Goal: Task Accomplishment & Management: Manage account settings

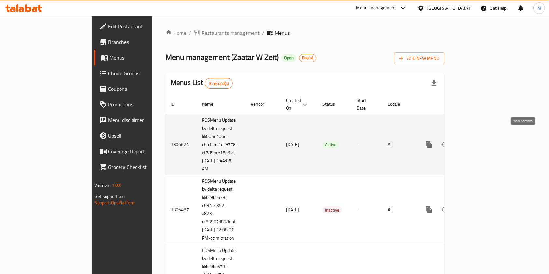
click at [480, 141] on icon "enhanced table" at bounding box center [476, 145] width 8 height 8
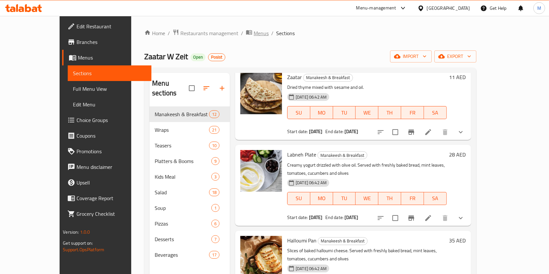
click at [254, 36] on span "Menus" at bounding box center [261, 33] width 15 height 8
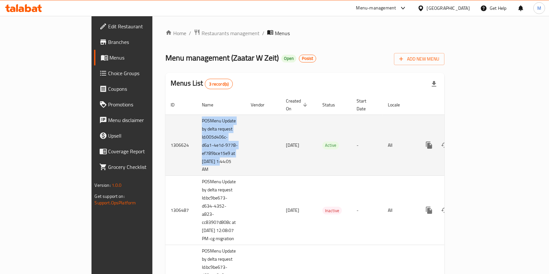
drag, startPoint x: 175, startPoint y: 157, endPoint x: 138, endPoint y: 113, distance: 57.1
click at [197, 115] on td "POSMenu Update by delta request Id:005d406c-d6a1-4e1d-9778-ef789bce15e9 at [DAT…" at bounding box center [221, 145] width 49 height 61
click at [246, 144] on td "enhanced table" at bounding box center [263, 145] width 35 height 61
drag, startPoint x: 173, startPoint y: 161, endPoint x: 138, endPoint y: 118, distance: 55.4
click at [197, 118] on td "POSMenu Update by delta request Id:005d406c-d6a1-4e1d-9778-ef789bce15e9 at [DAT…" at bounding box center [221, 145] width 49 height 61
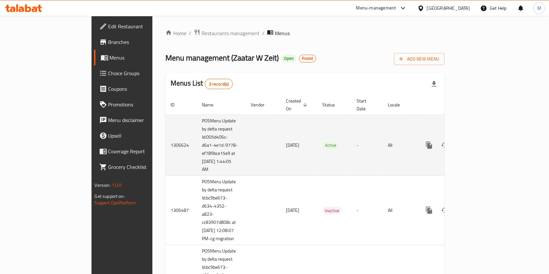
copy td "POSMenu Update by delta request Id:005d406c-d6a1-4e1d-9778-ef789bce15e9 at [DAT…"
drag, startPoint x: 220, startPoint y: 137, endPoint x: 253, endPoint y: 141, distance: 33.5
click at [281, 142] on td "[DATE]" at bounding box center [299, 145] width 36 height 61
copy span "[DATE]"
click at [484, 142] on link "enhanced table" at bounding box center [477, 145] width 16 height 16
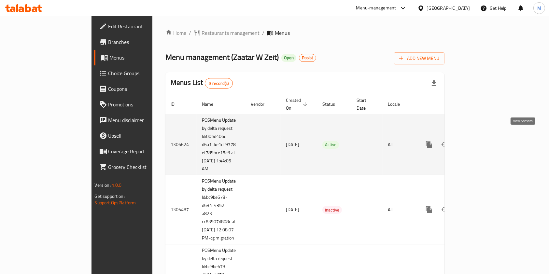
click at [484, 140] on link "enhanced table" at bounding box center [477, 145] width 16 height 16
